Goal: Transaction & Acquisition: Register for event/course

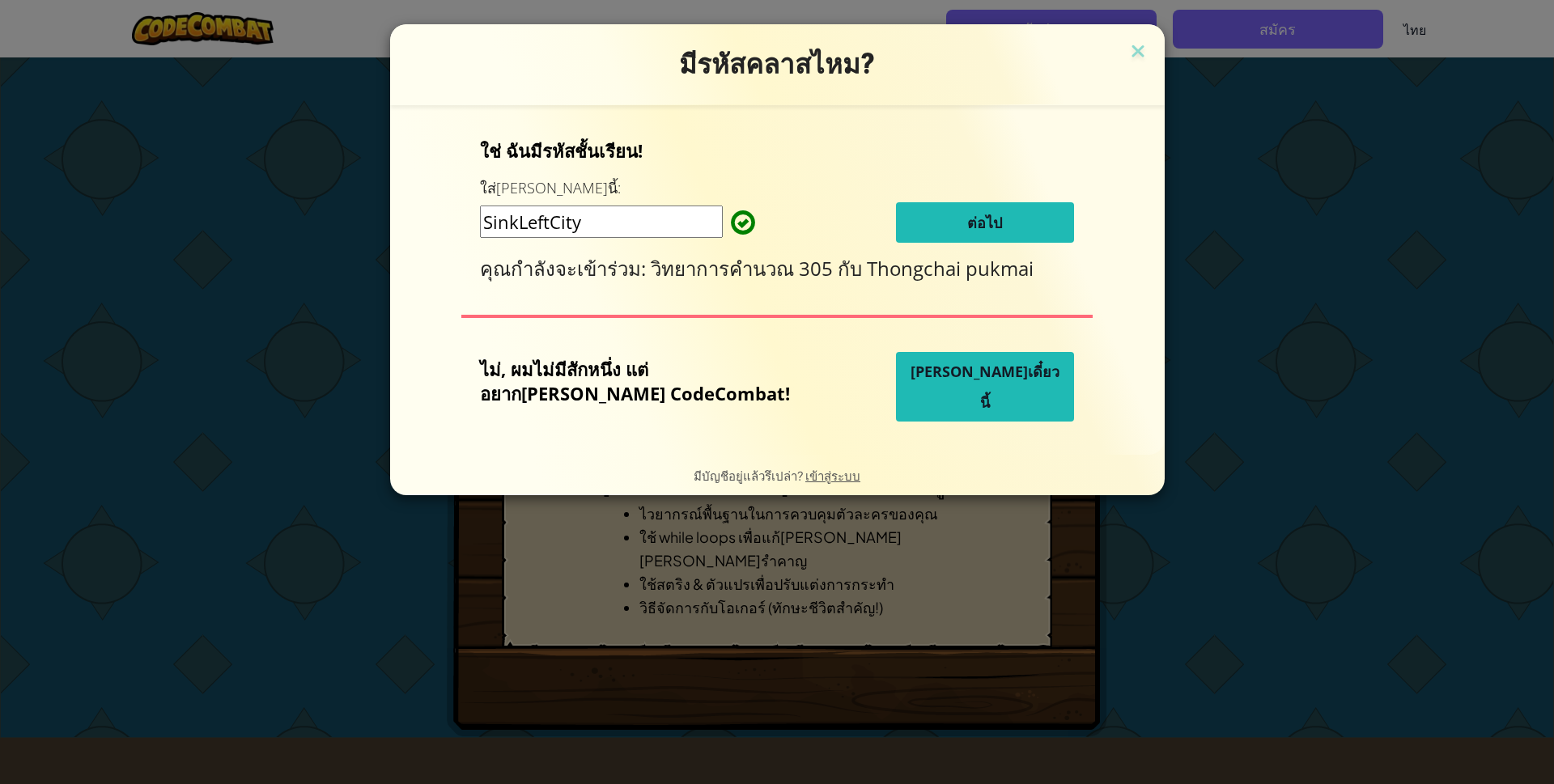
click at [909, 224] on button "ต่อไป" at bounding box center [985, 222] width 178 height 40
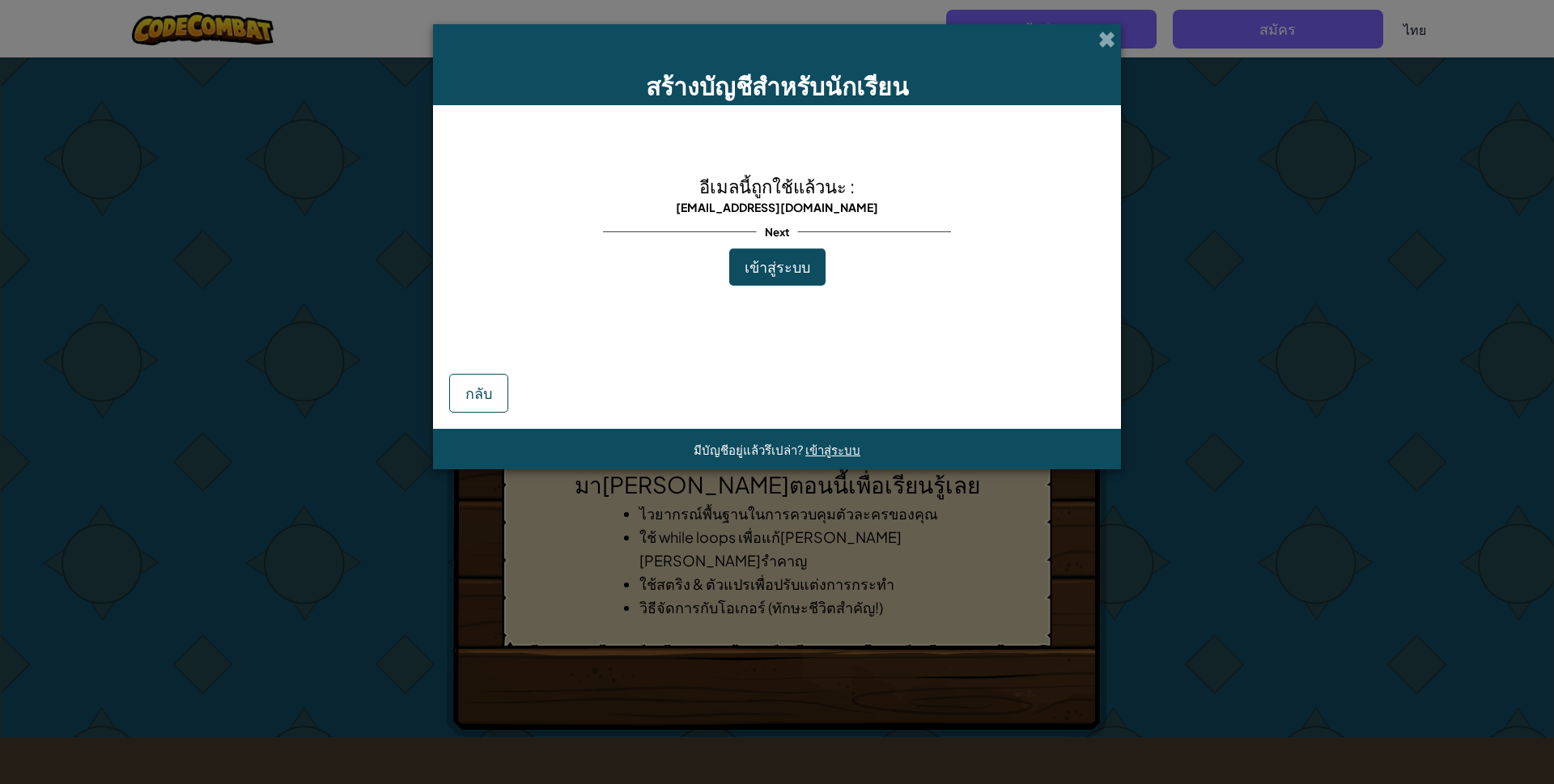
click at [801, 272] on span "เข้าสู่ระบบ" at bounding box center [777, 267] width 66 height 19
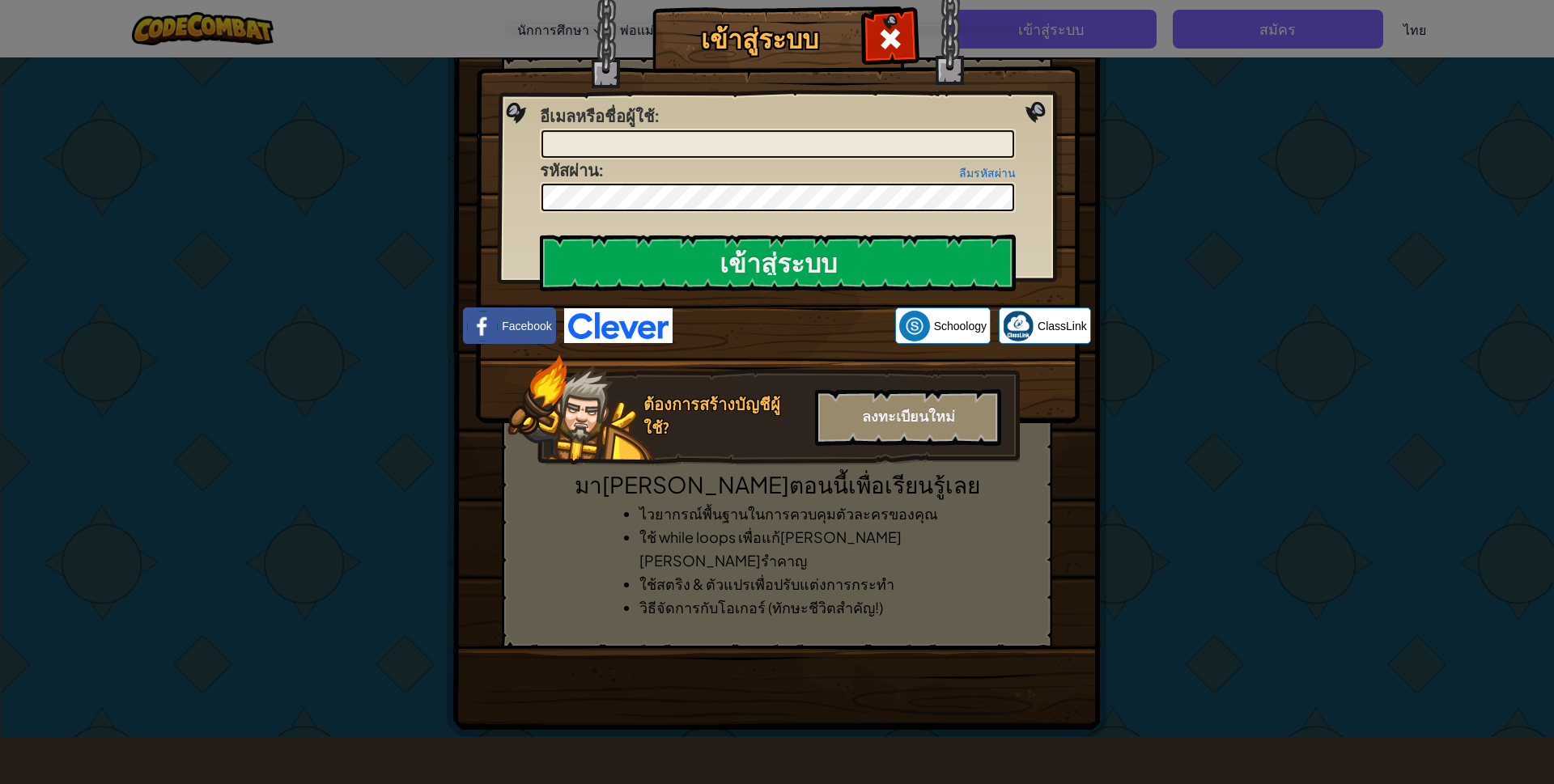
click at [1167, 322] on div "เข้าสู่ระบบ เกิดข้อผิดพลาด[PERSON_NAME]รู้จัก อีเมลหรือชื่อผู้ใช้ : ลืมรหัสผ่าน…" at bounding box center [777, 392] width 1554 height 784
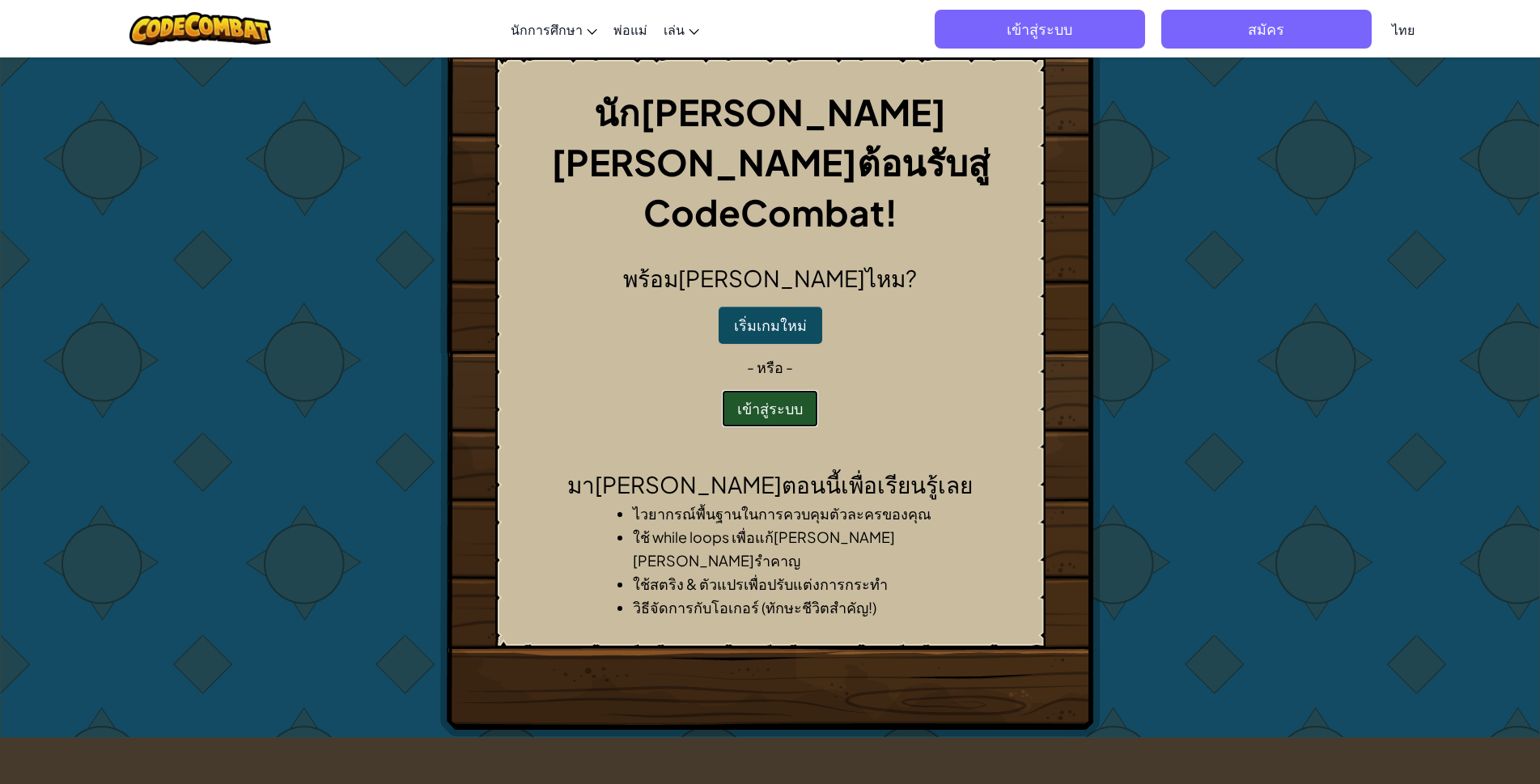
click at [760, 390] on button "เข้าสู่ระบบ" at bounding box center [770, 409] width 96 height 38
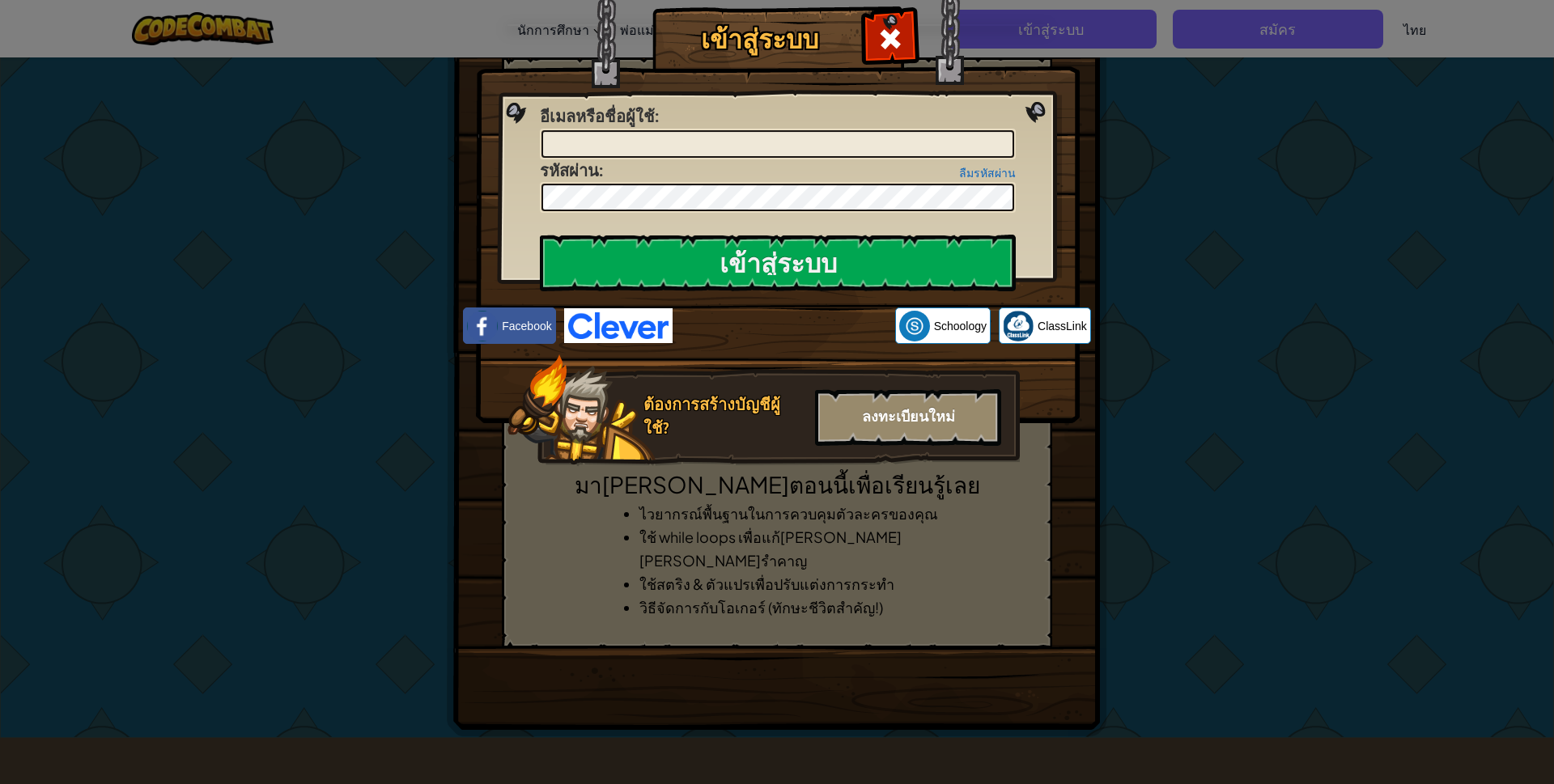
click at [951, 415] on div "ลงทะเบียนใหม่" at bounding box center [908, 417] width 186 height 56
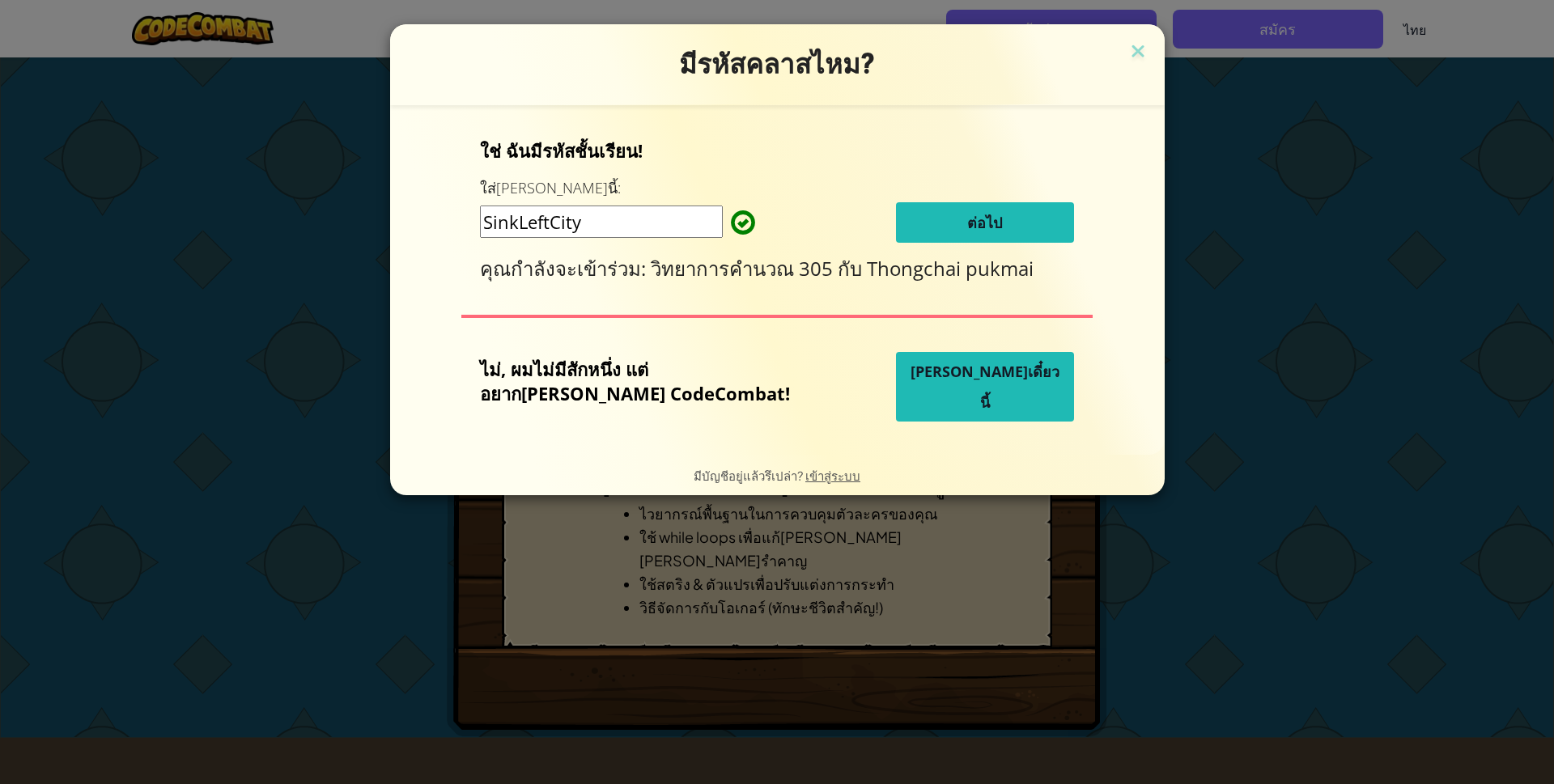
click at [998, 210] on button "ต่อไป" at bounding box center [985, 222] width 178 height 40
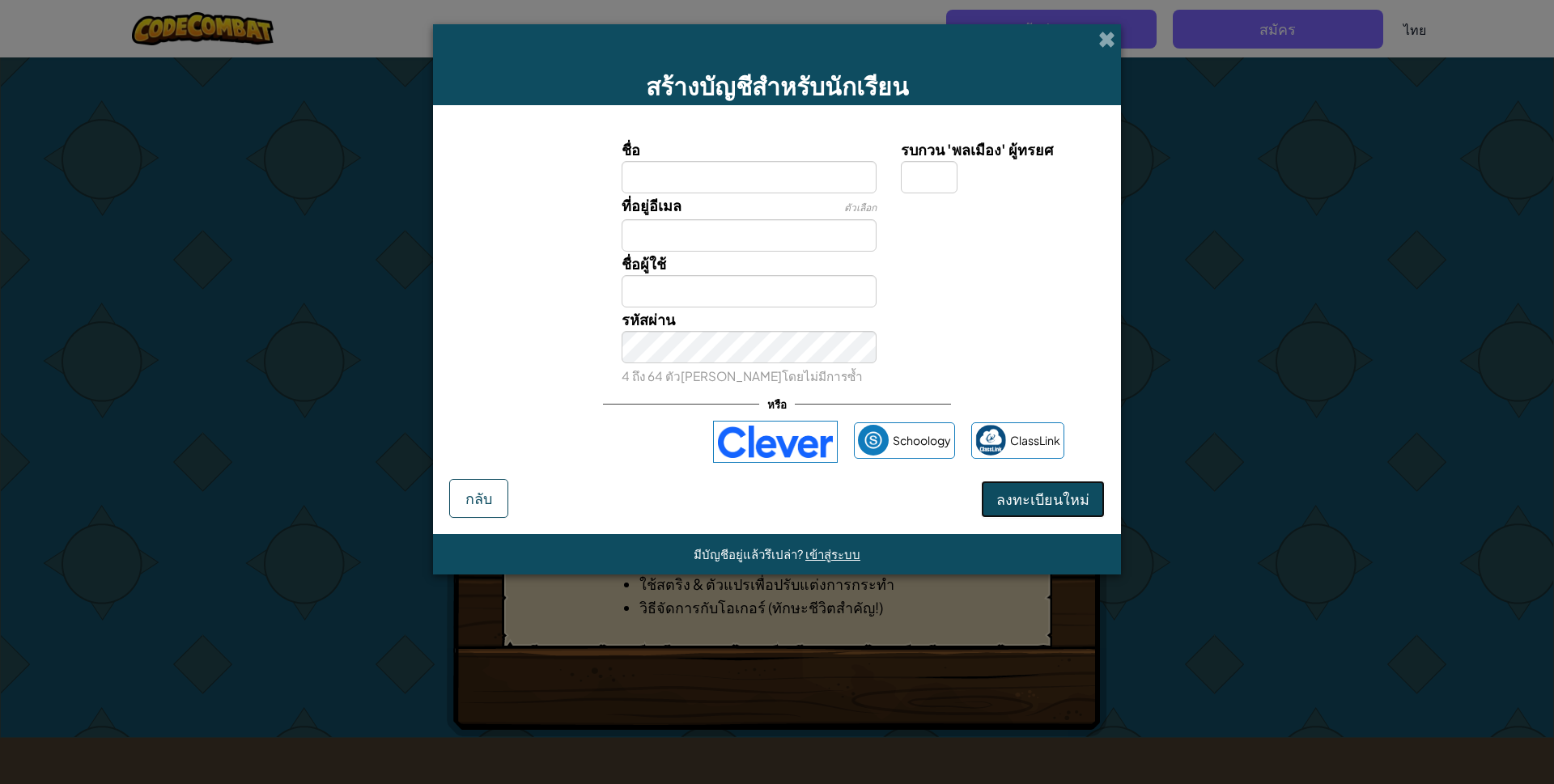
click at [1080, 497] on span "ลงทะเบียนใหม่" at bounding box center [1043, 499] width 93 height 19
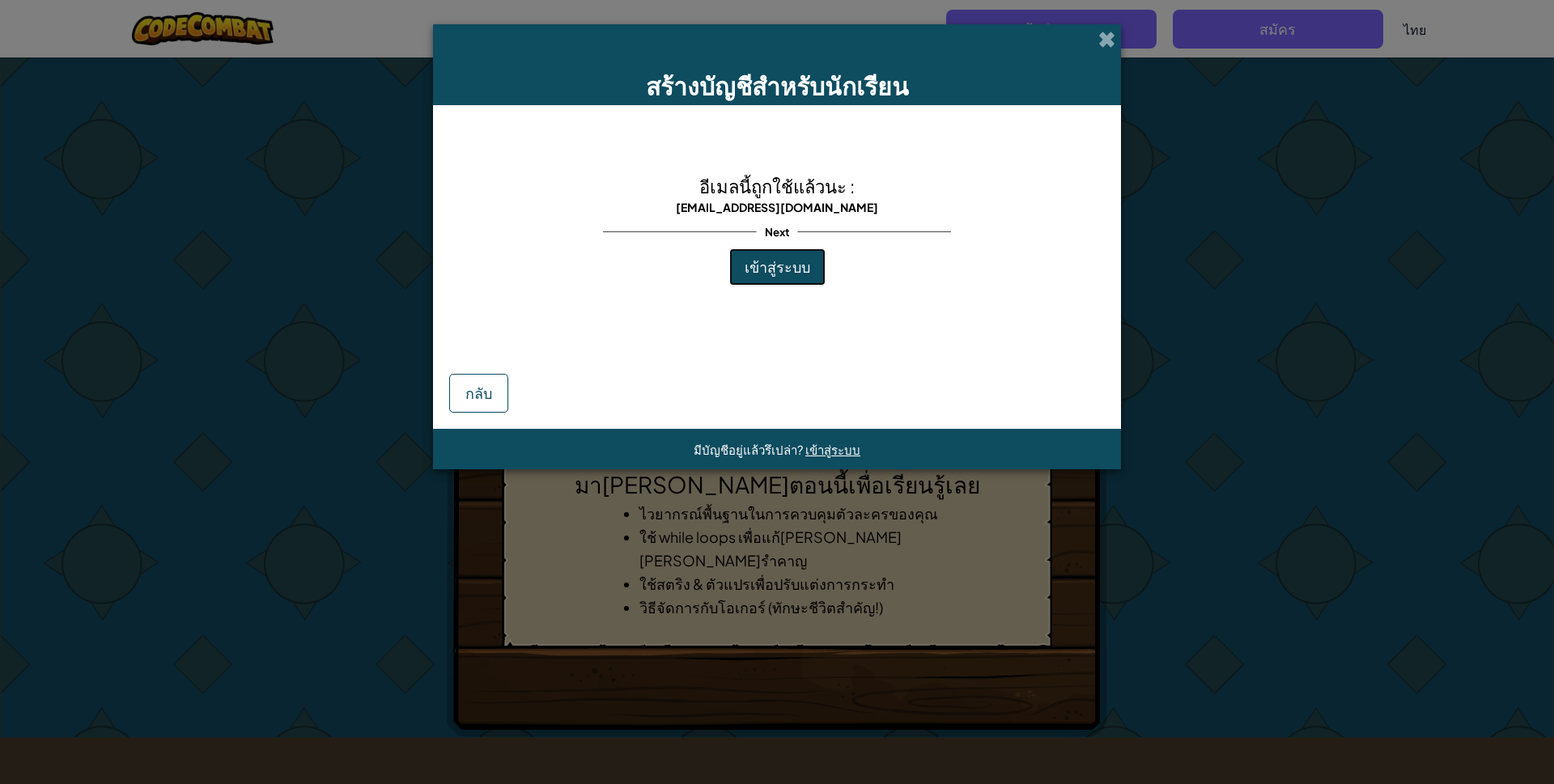
click at [780, 260] on span "เข้าสู่ระบบ" at bounding box center [777, 267] width 66 height 19
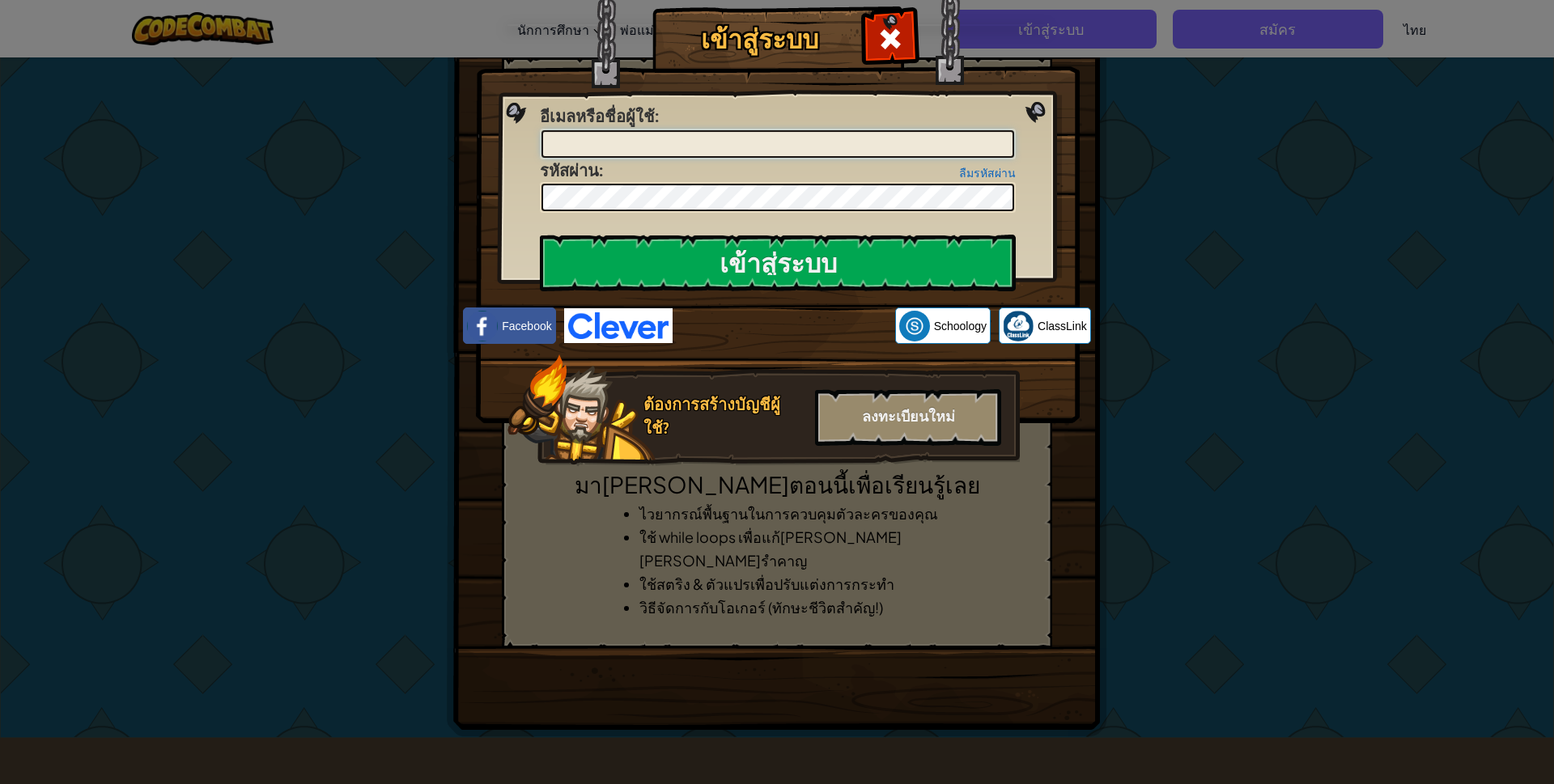
click at [723, 146] on input "อีเมลหรือชื่อผู้ใช้ :" at bounding box center [778, 144] width 473 height 27
